Goal: Find specific page/section: Find specific page/section

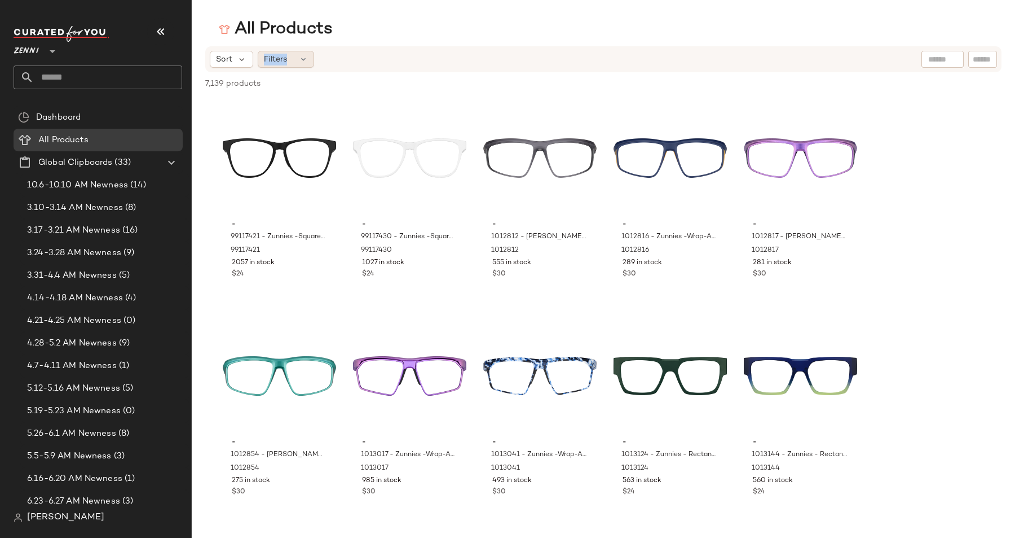
click at [289, 53] on div "Filters" at bounding box center [286, 59] width 56 height 17
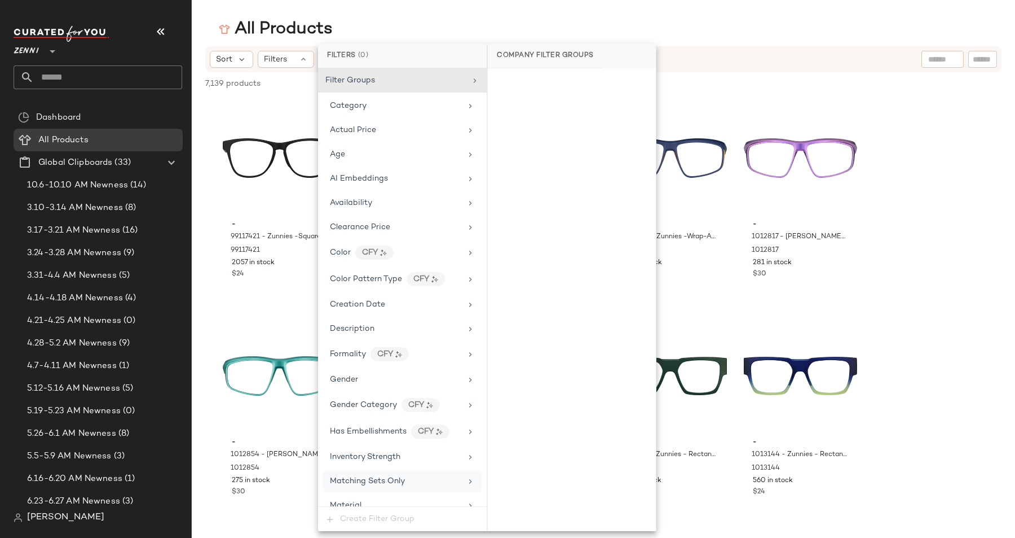
click at [367, 477] on span "Matching Sets Only" at bounding box center [367, 481] width 75 height 8
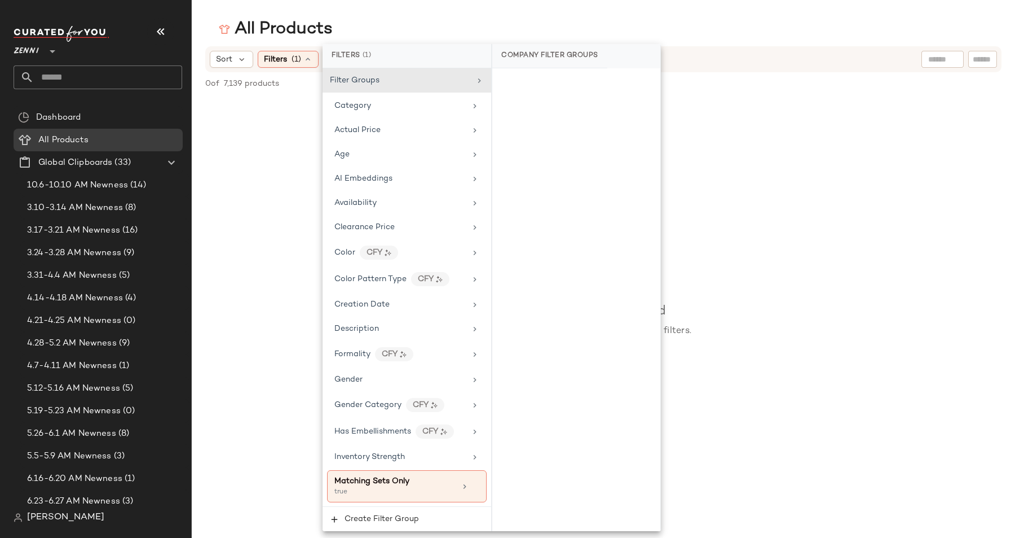
click at [811, 47] on div "Sort Filters (1) Reset" at bounding box center [603, 59] width 797 height 26
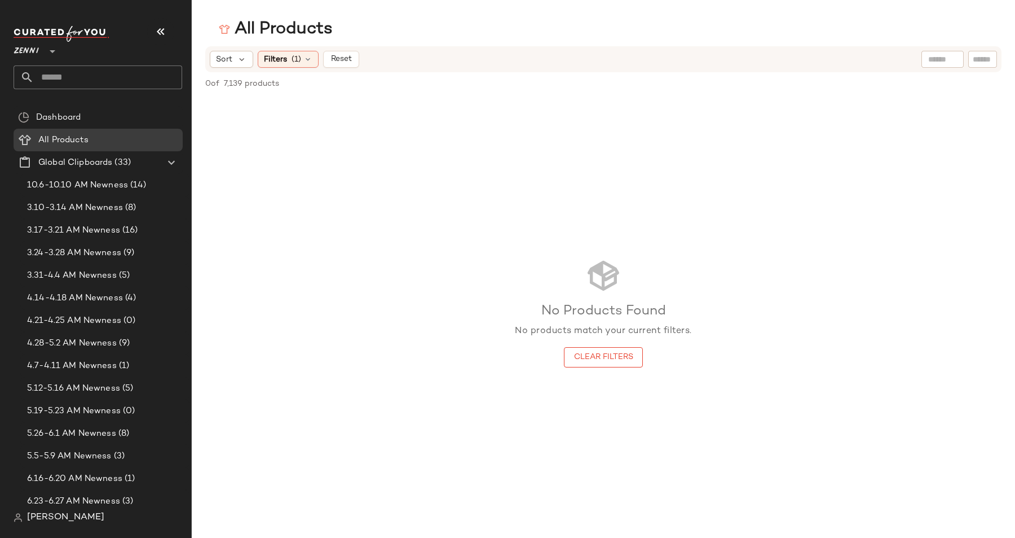
click at [284, 87] on div "0 of 7,139 products • 0 selected" at bounding box center [267, 84] width 125 height 12
